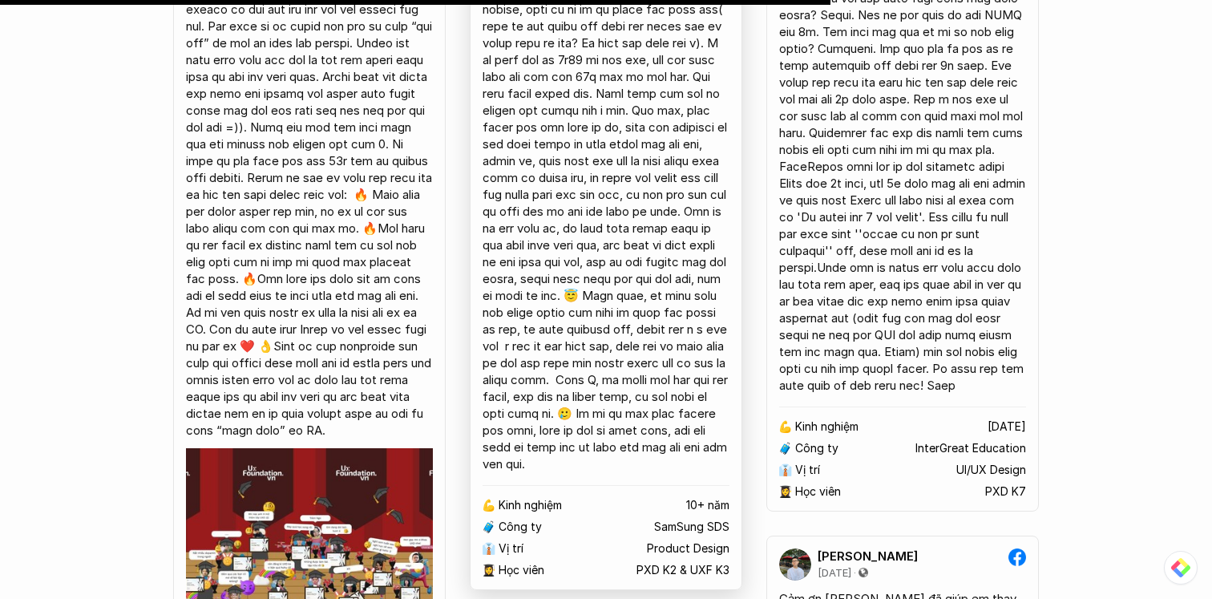
scroll to position [11923, 0]
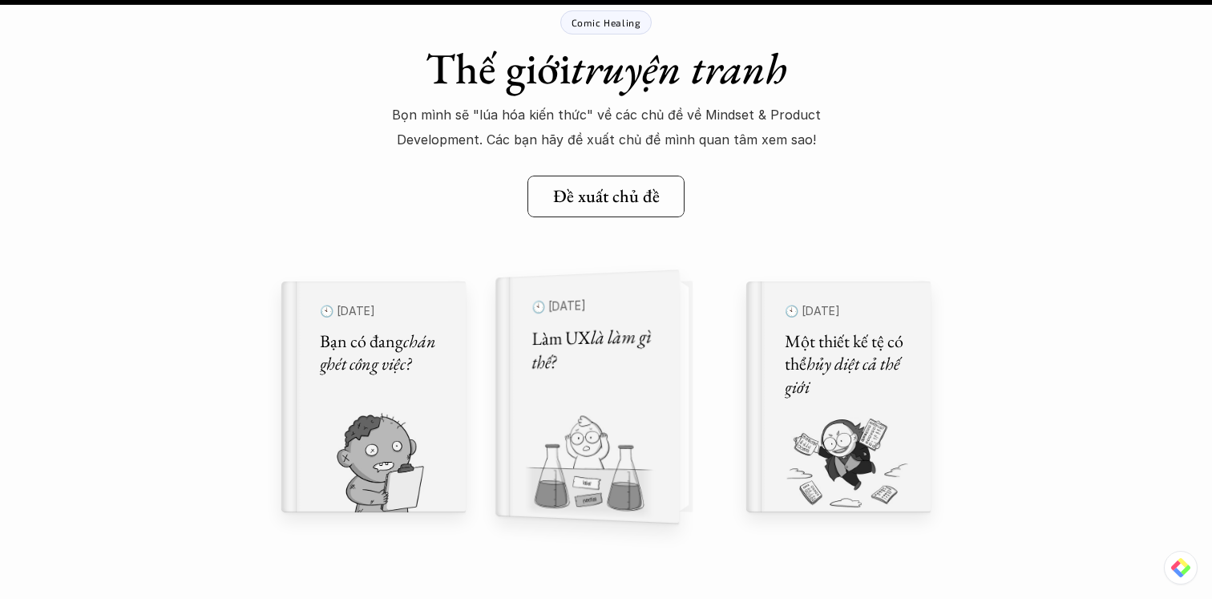
click at [655, 352] on h5 "Làm UX là làm gì thế?" at bounding box center [595, 349] width 127 height 51
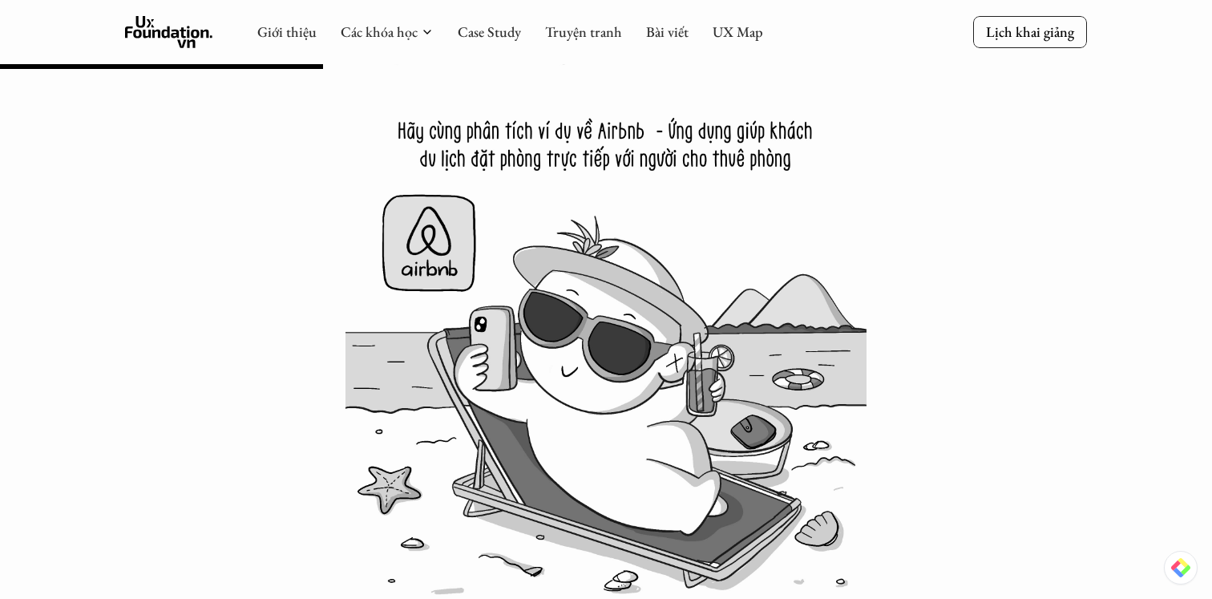
scroll to position [4252, 0]
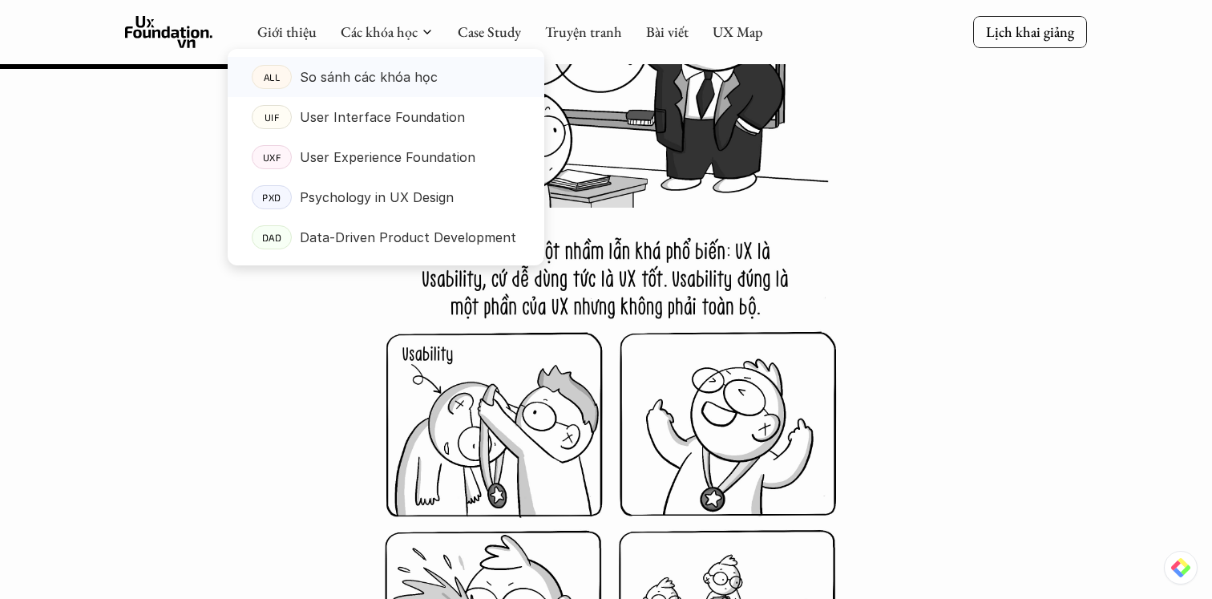
click at [373, 79] on p "So sánh các khóa học" at bounding box center [369, 77] width 138 height 24
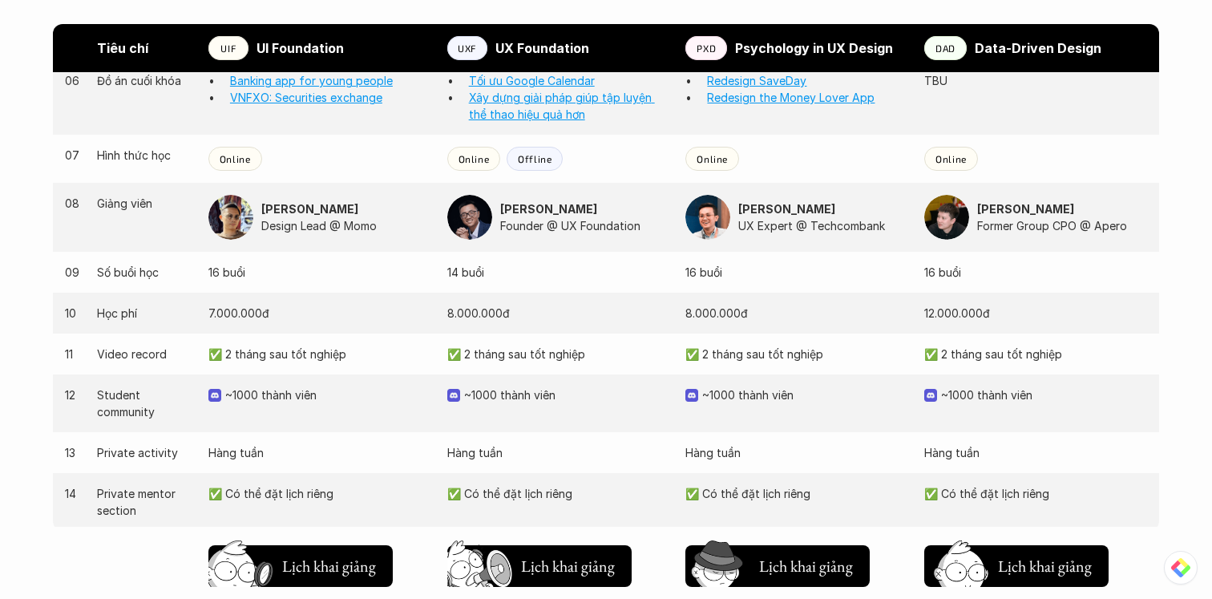
scroll to position [1539, 0]
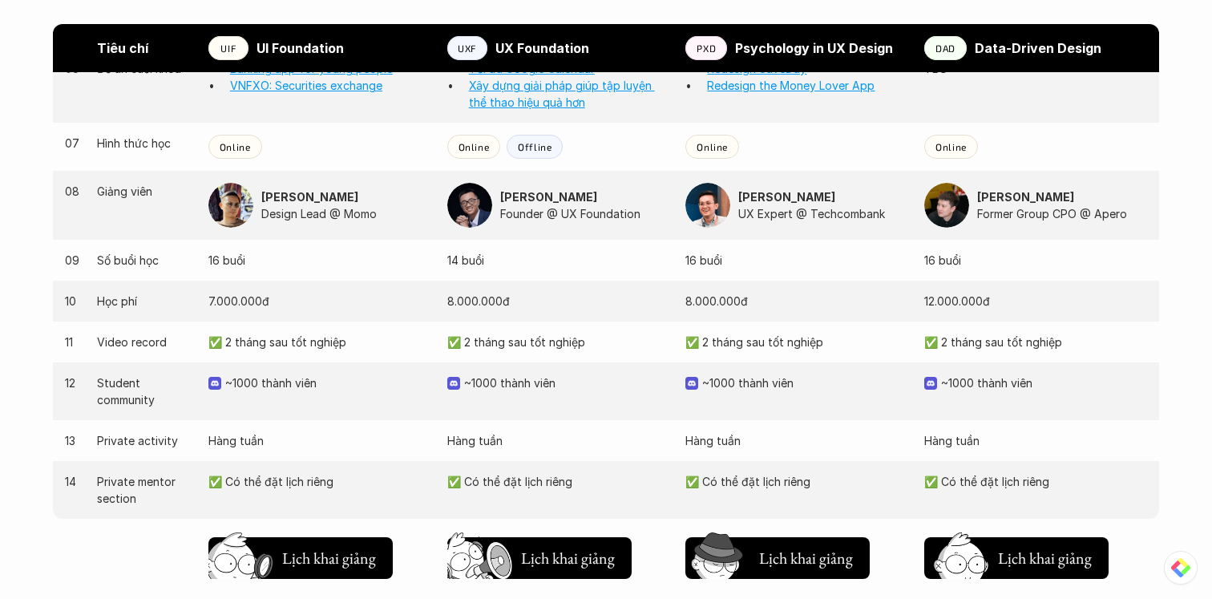
click at [922, 302] on div "10 Học phí [PHONE_NUMBER]đ [PHONE_NUMBER]đ [PHONE_NUMBER]đ [PHONE_NUMBER]đ" at bounding box center [606, 300] width 1106 height 41
click at [966, 332] on div "11 Video record ✅ 2 tháng sau tốt nghiệp ✅ 2 tháng sau tốt nghiệp ✅ 2 tháng sau…" at bounding box center [606, 341] width 1106 height 41
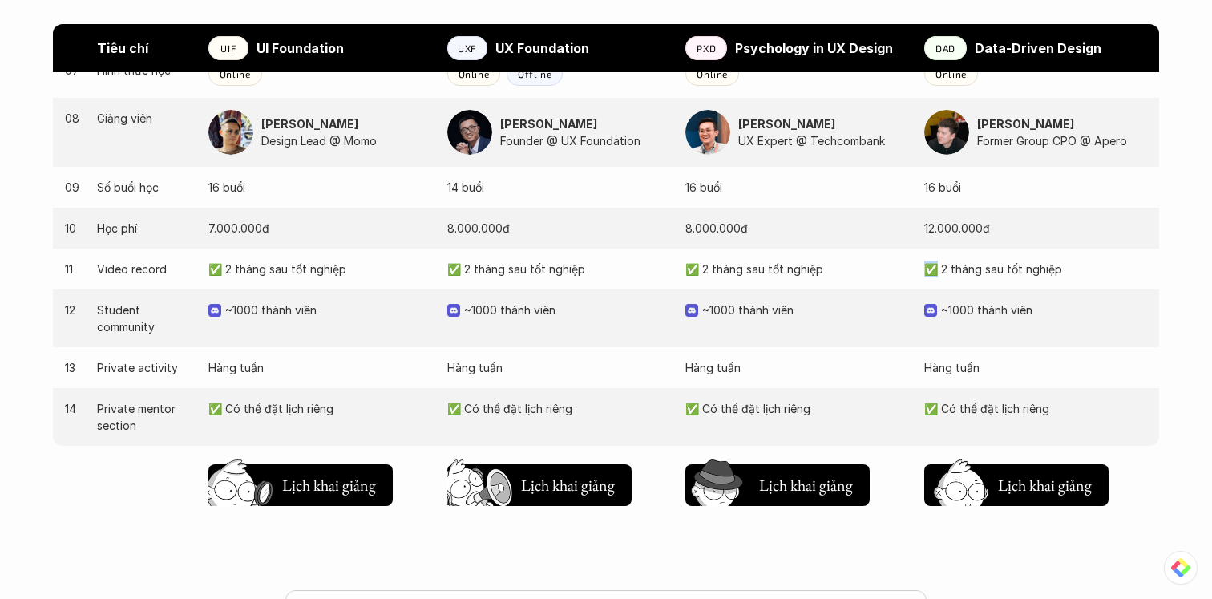
scroll to position [1616, 0]
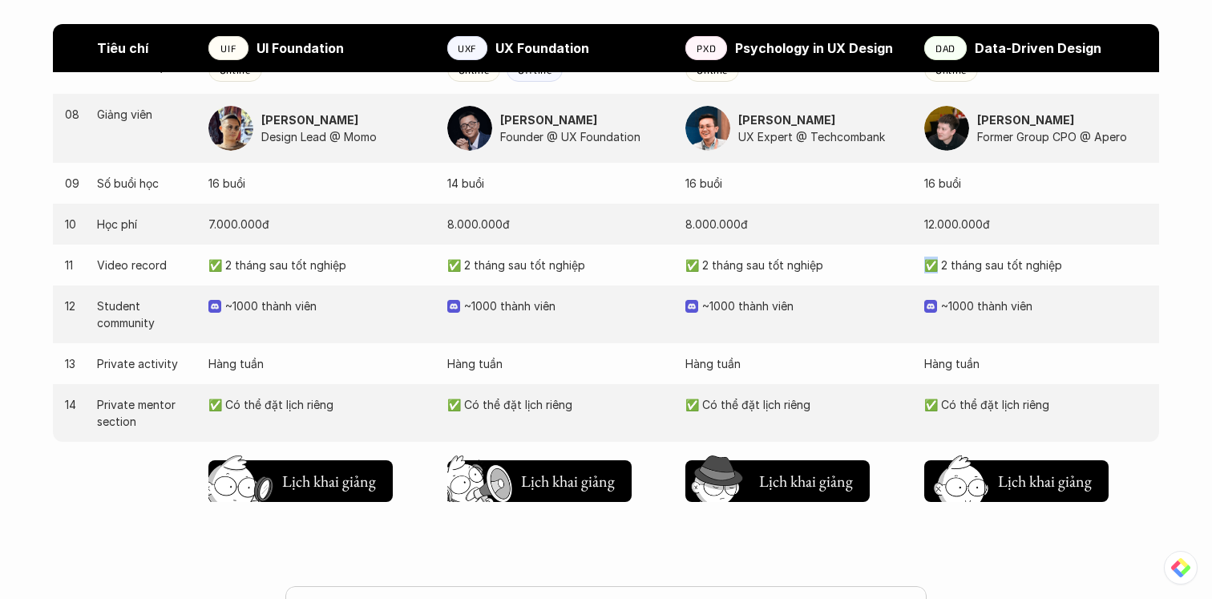
click at [966, 332] on div "12 Student community ~1000 thành viên ~1000 thành viên ~1000 thành viên ~1000 t…" at bounding box center [606, 314] width 1106 height 58
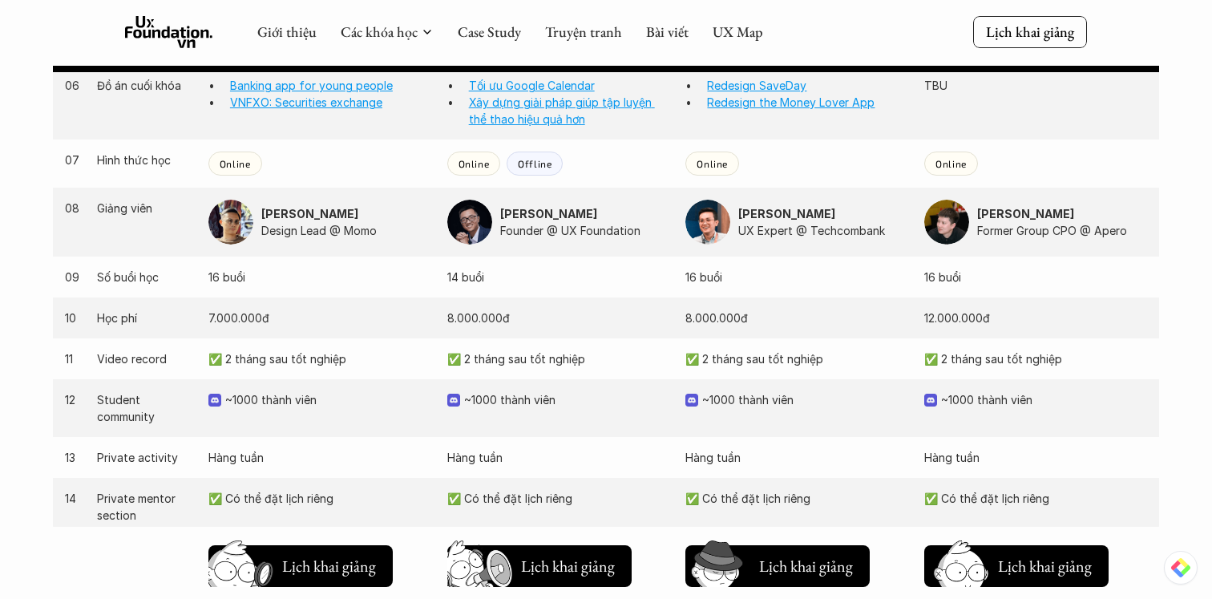
scroll to position [1522, 0]
click at [947, 226] on img at bounding box center [946, 222] width 45 height 45
click at [984, 220] on strong "[PERSON_NAME]" at bounding box center [1025, 215] width 97 height 14
click at [950, 225] on img at bounding box center [946, 222] width 45 height 45
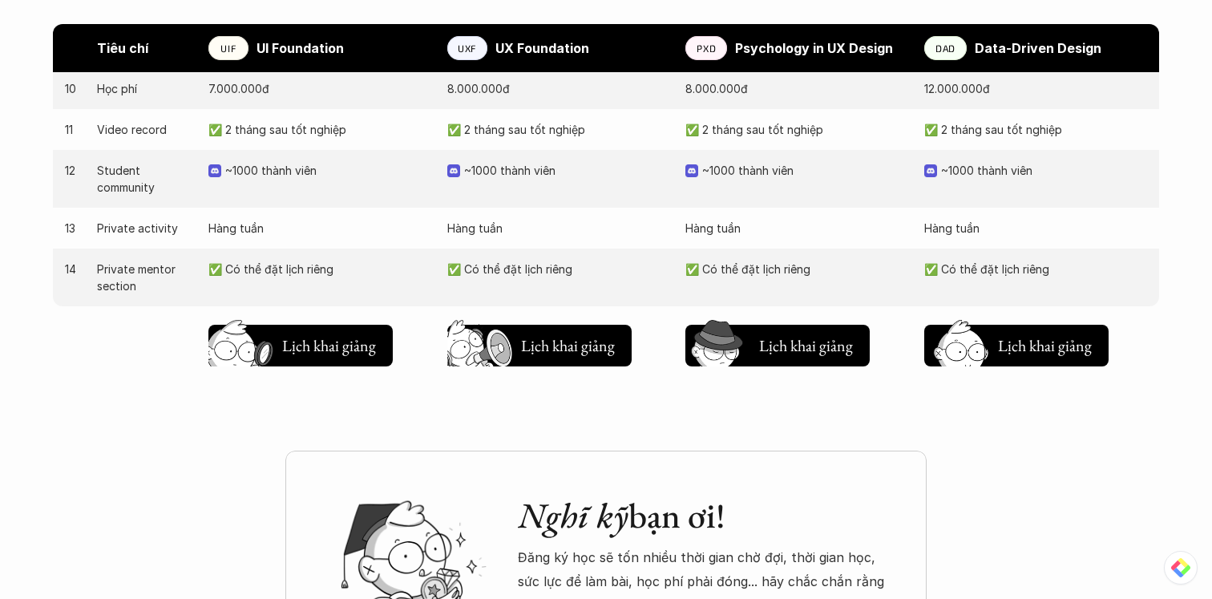
scroll to position [1753, 0]
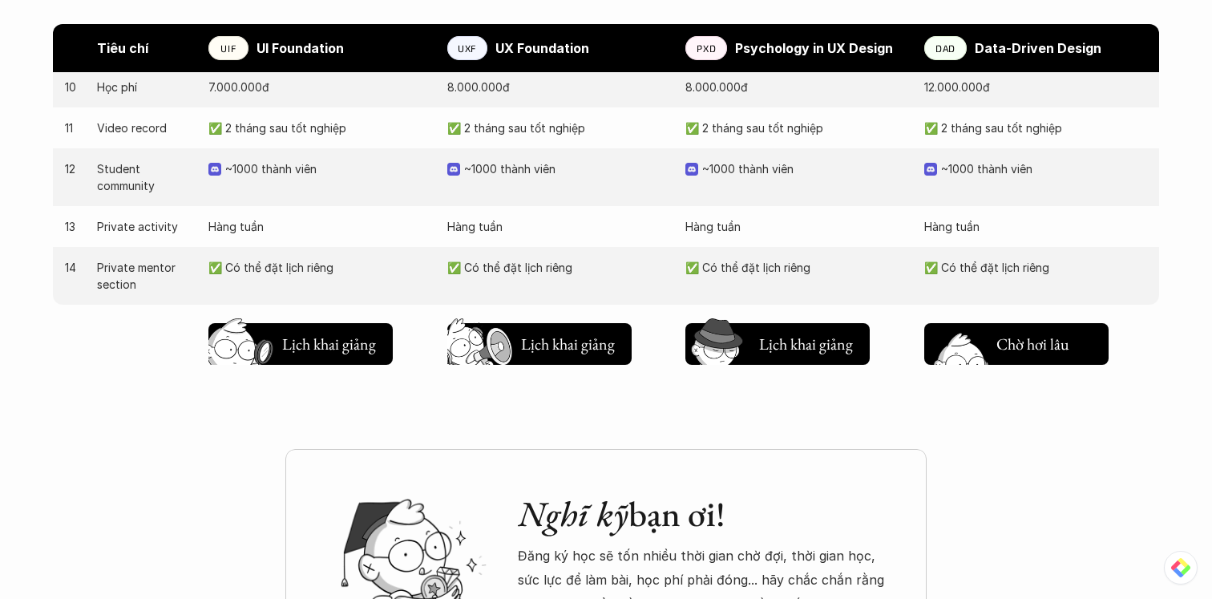
click at [1025, 350] on h5 "Lịch khai giảng" at bounding box center [1044, 348] width 96 height 22
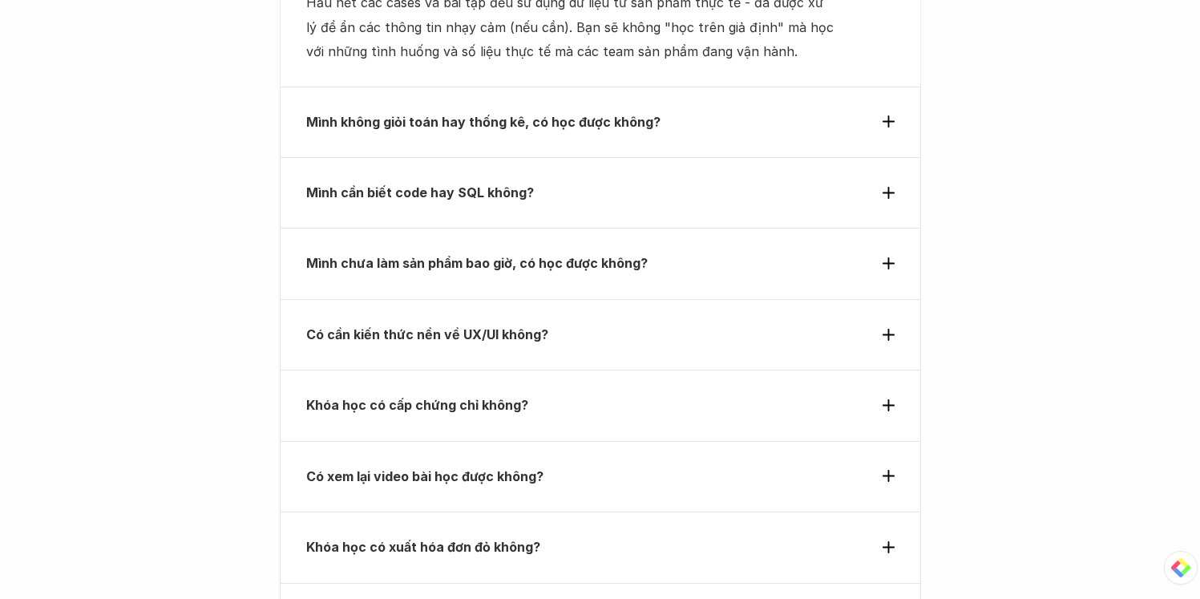
scroll to position [5767, 0]
click at [885, 256] on use at bounding box center [888, 262] width 12 height 12
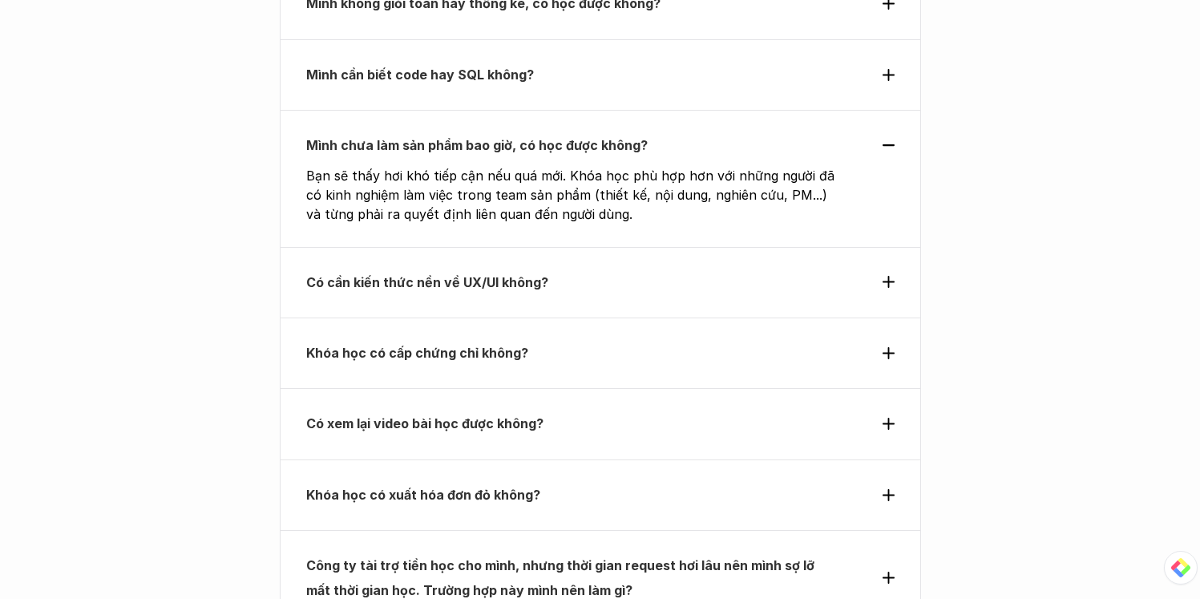
scroll to position [5803, 0]
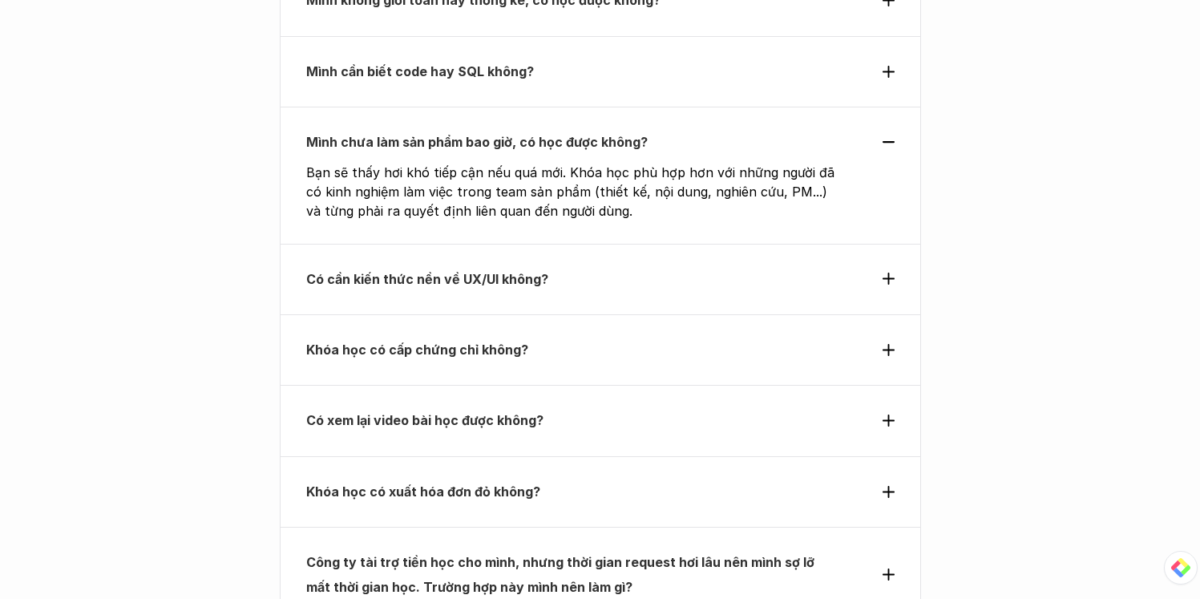
click at [809, 244] on div "Có cần kiến thức nền về UX/UI không?" at bounding box center [600, 279] width 641 height 71
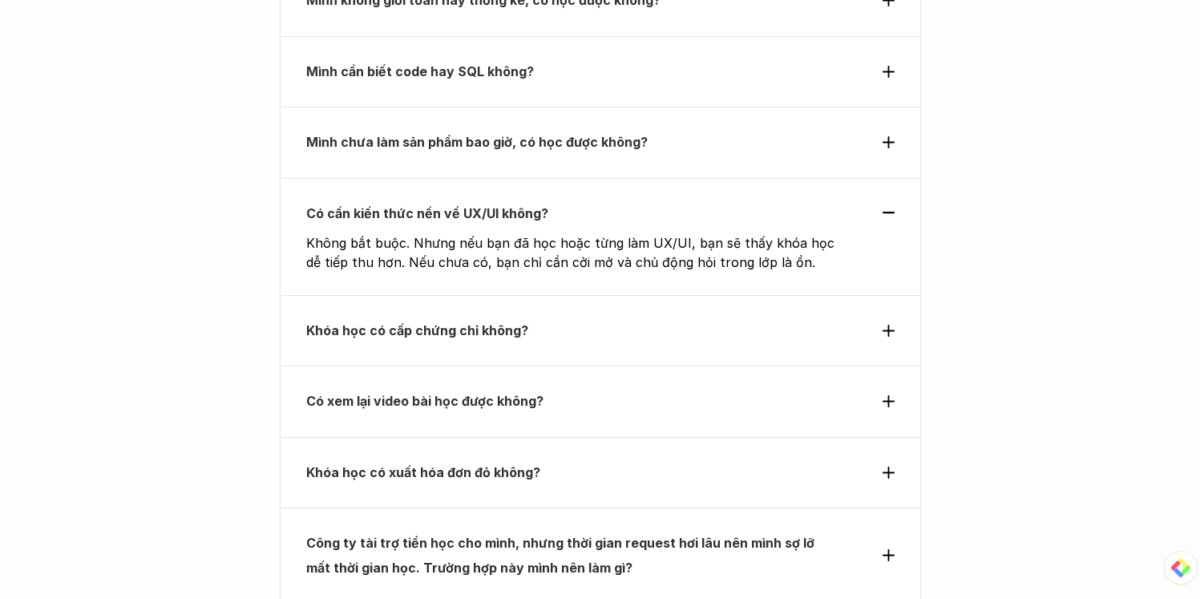
click at [785, 318] on p "Khóa học có cấp chứng chỉ không?" at bounding box center [571, 330] width 530 height 24
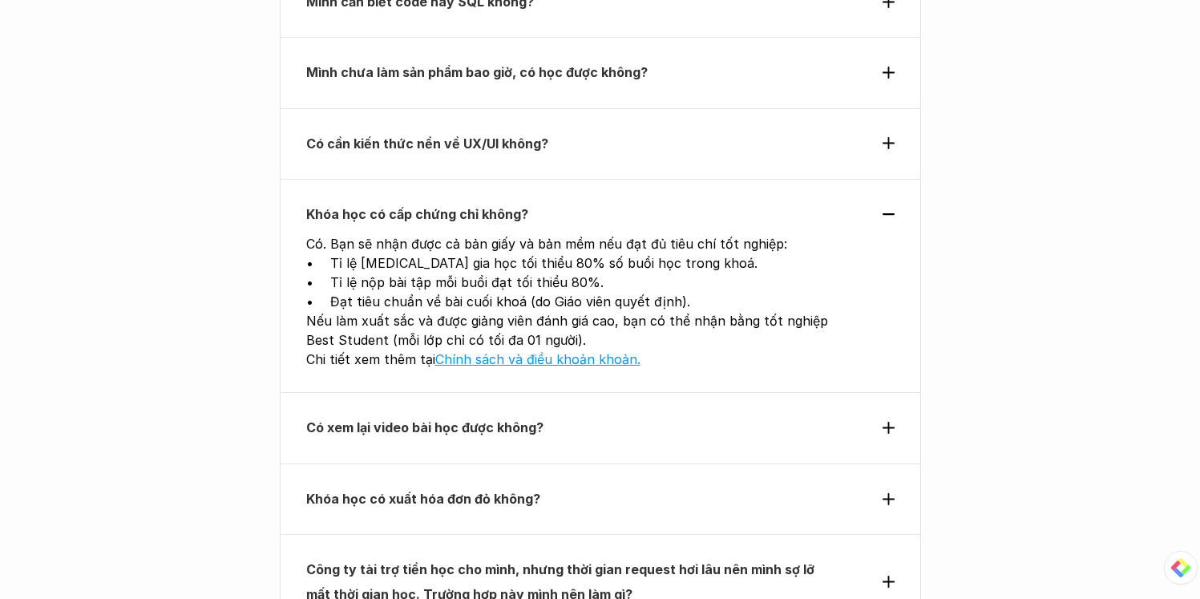
scroll to position [5888, 0]
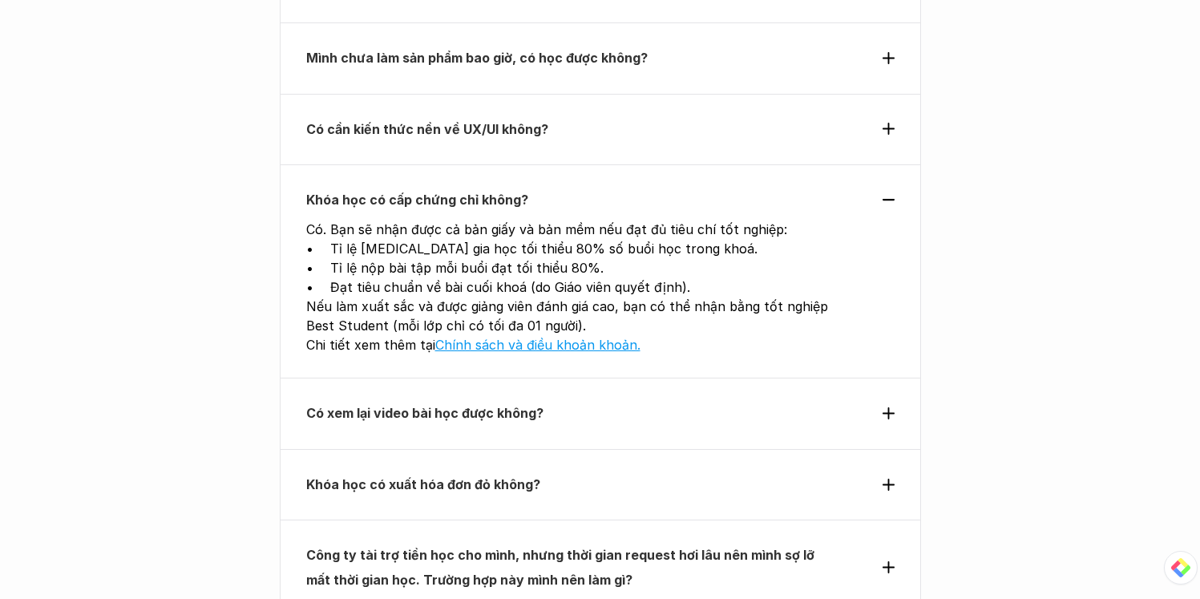
click at [776, 377] on div "Có xem lại video bài học được không?" at bounding box center [600, 412] width 641 height 71
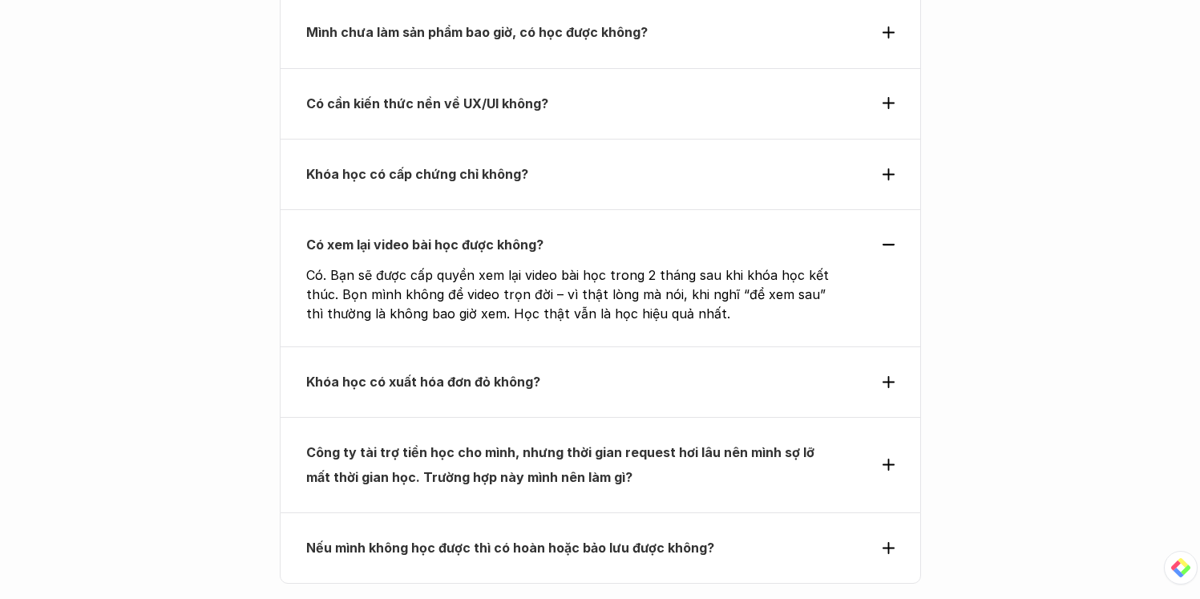
scroll to position [5925, 0]
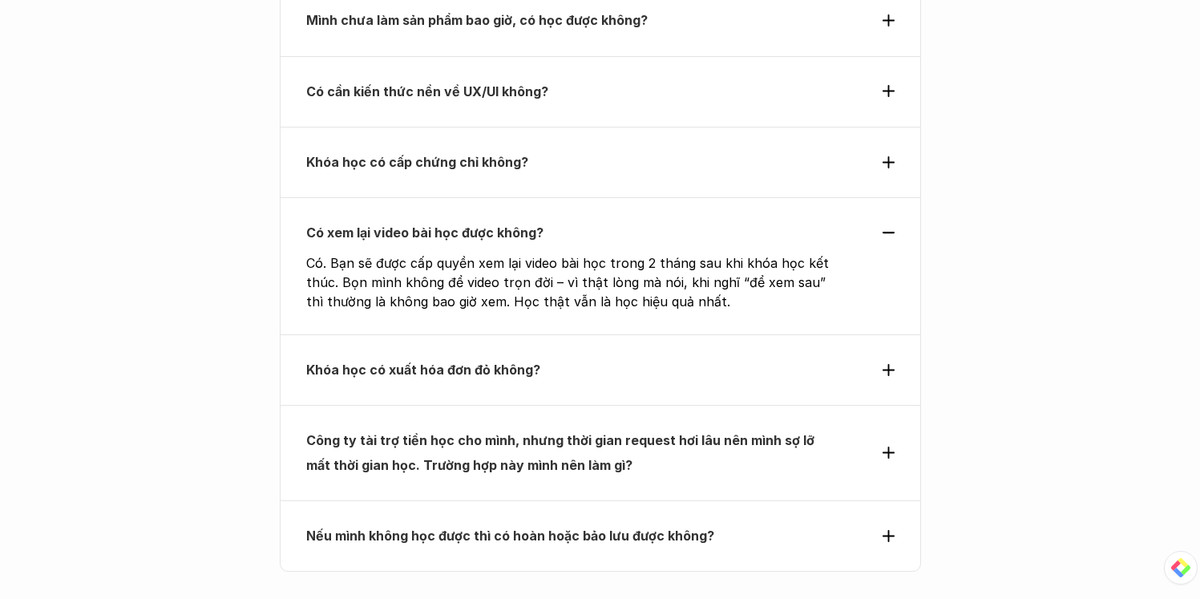
click at [753, 357] on p "Khóa học có xuất hóa đơn đỏ không?" at bounding box center [571, 369] width 530 height 24
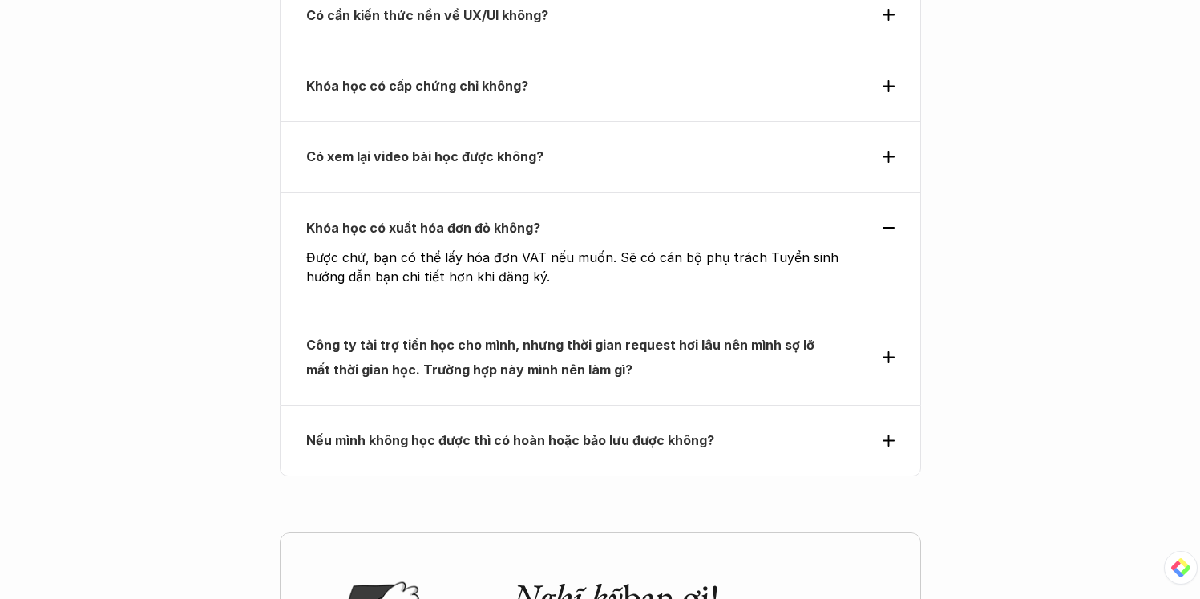
scroll to position [6015, 0]
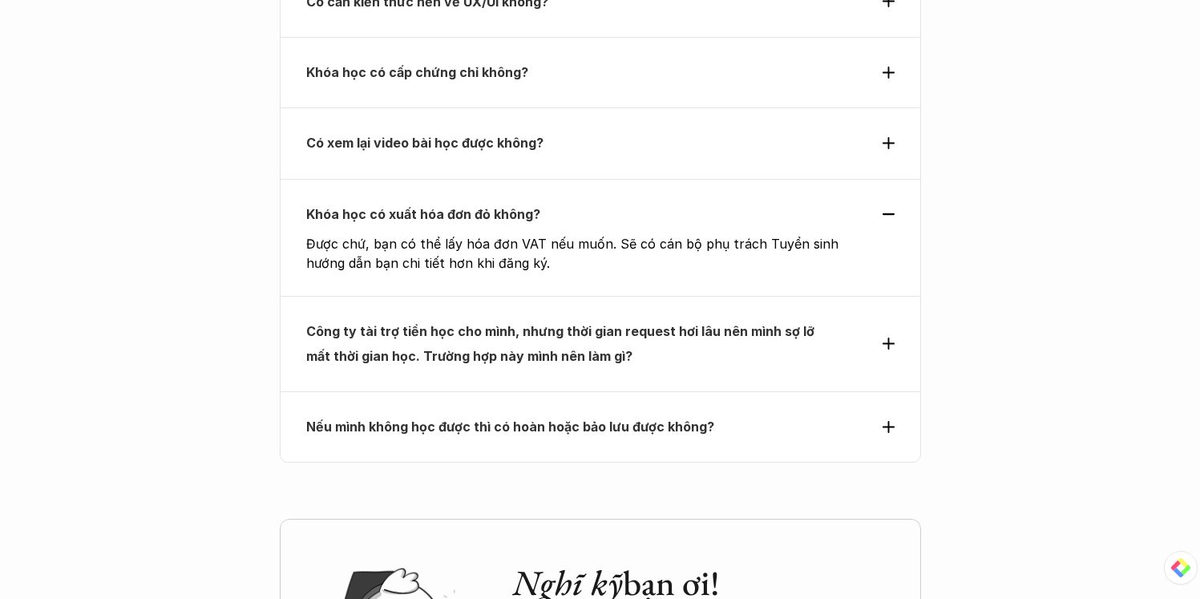
click at [753, 296] on div "Công ty tài trợ tiền học cho mình, nhưng thời gian request hơi lâu nên mình sợ …" at bounding box center [600, 343] width 641 height 95
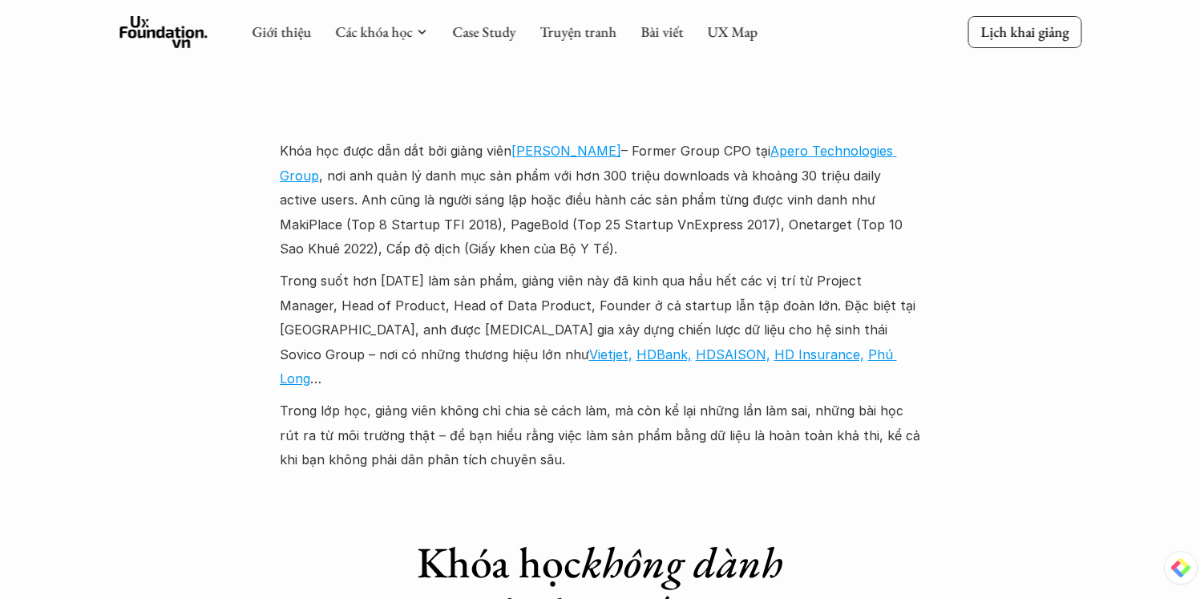
scroll to position [4740, 0]
